Goal: Use online tool/utility: Utilize a website feature to perform a specific function

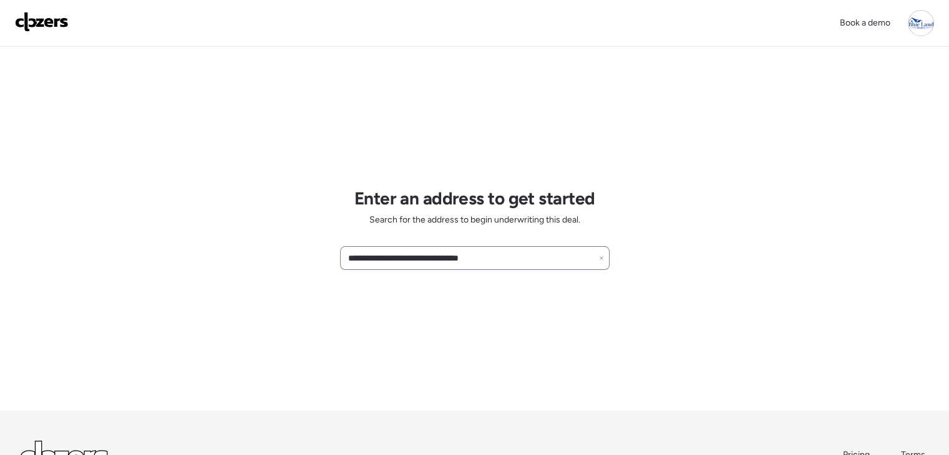
click at [600, 258] on icon at bounding box center [600, 258] width 3 height 3
click at [580, 258] on input "text" at bounding box center [475, 258] width 258 height 17
paste input "**********"
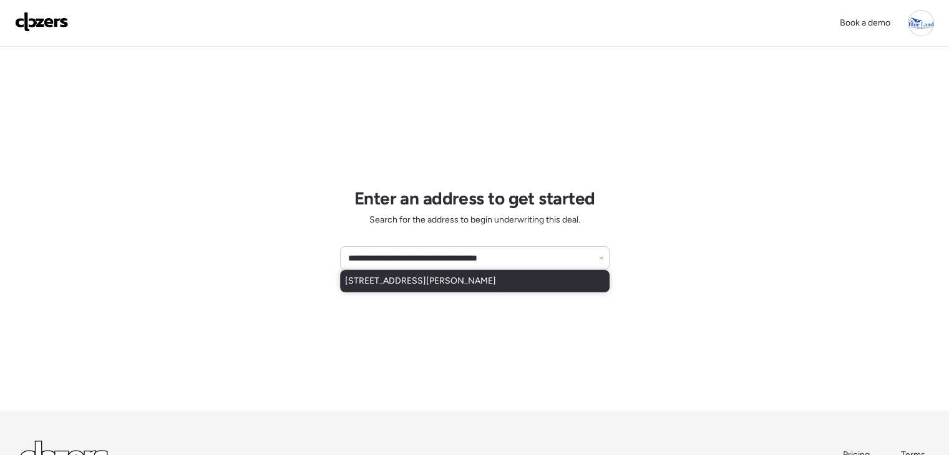
click at [496, 281] on span "[STREET_ADDRESS][PERSON_NAME]" at bounding box center [420, 281] width 151 height 12
type input "**********"
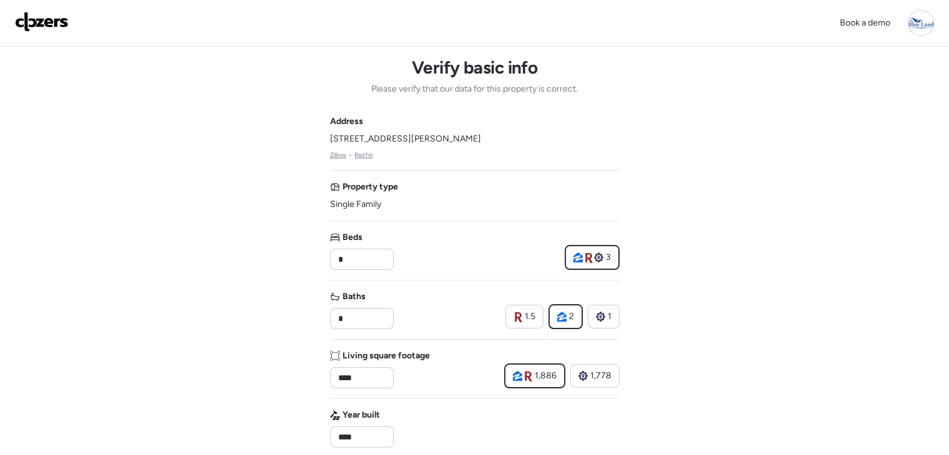
scroll to position [455, 0]
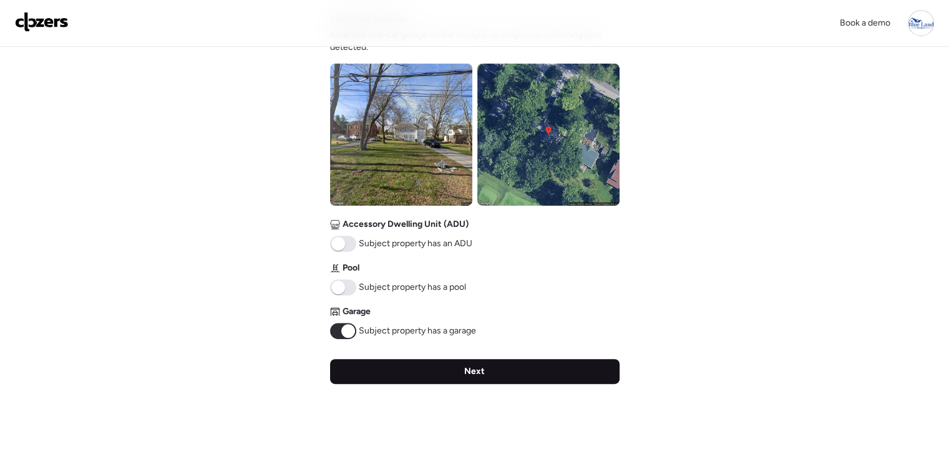
click at [520, 369] on div "Next" at bounding box center [474, 371] width 289 height 25
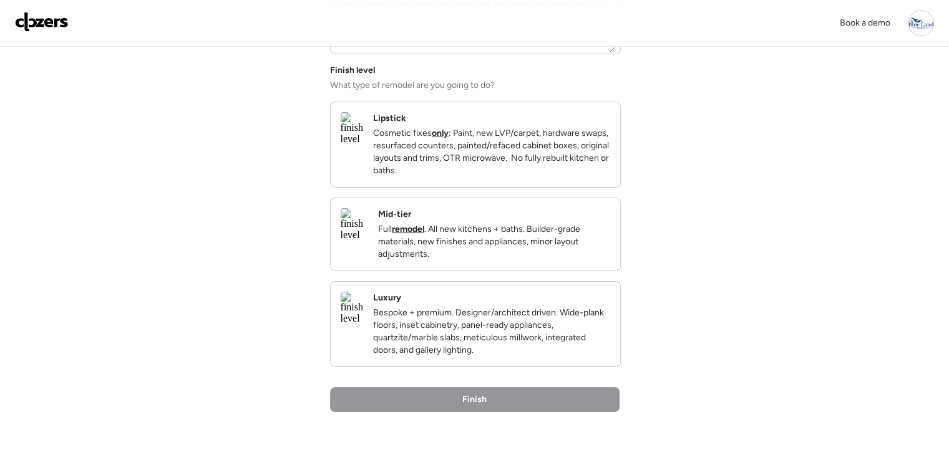
scroll to position [142, 0]
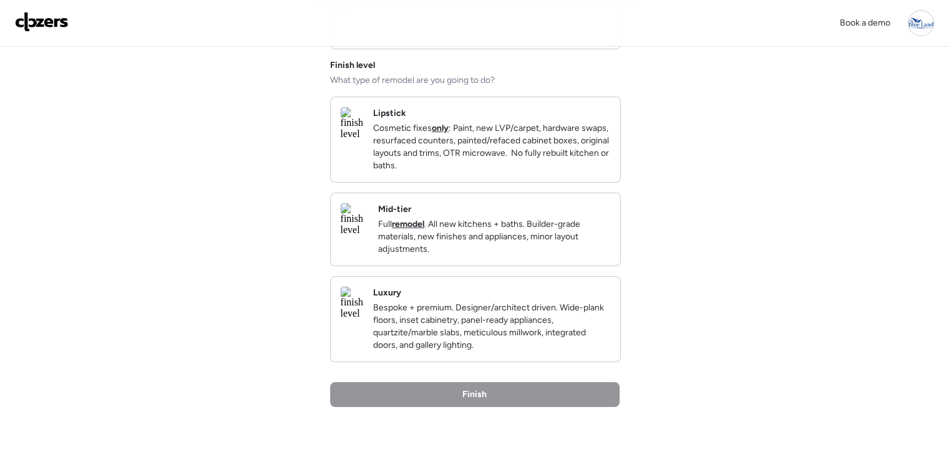
click at [521, 255] on p "Full remodel . All new kitchens + baths. Builder-grade materials, new finishes …" at bounding box center [494, 236] width 232 height 37
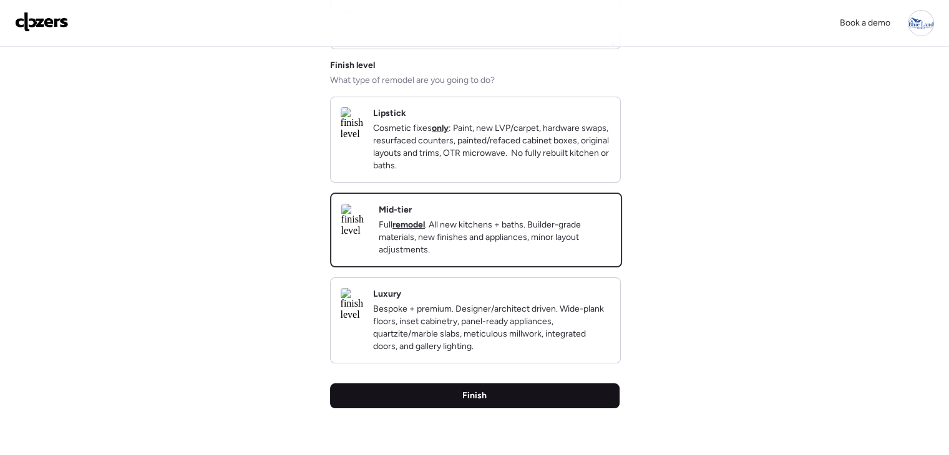
click at [525, 409] on div "Finish" at bounding box center [474, 396] width 289 height 25
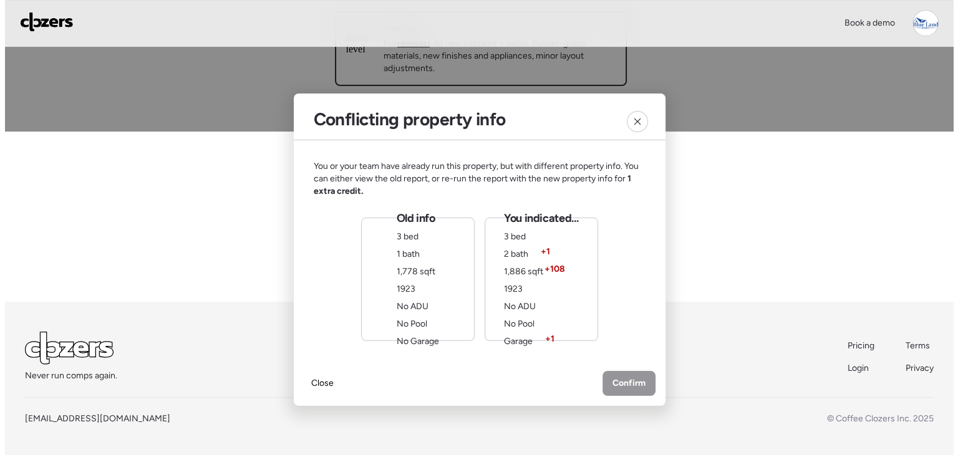
scroll to position [0, 0]
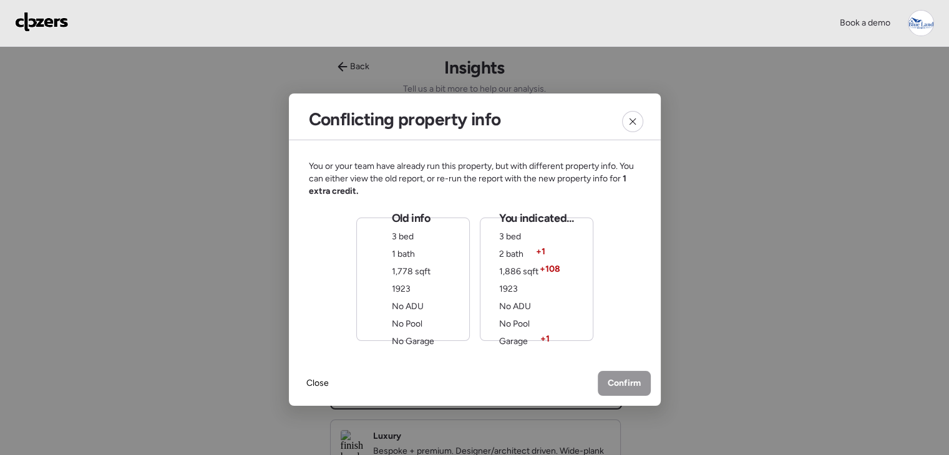
click at [419, 301] on span "No ADU" at bounding box center [408, 306] width 32 height 11
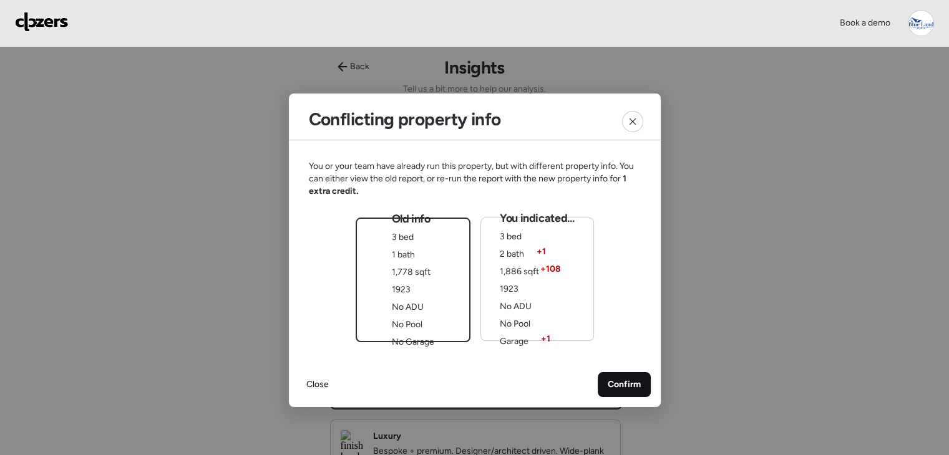
click at [633, 385] on span "Confirm" at bounding box center [624, 385] width 33 height 12
